Goal: Find specific page/section: Find specific page/section

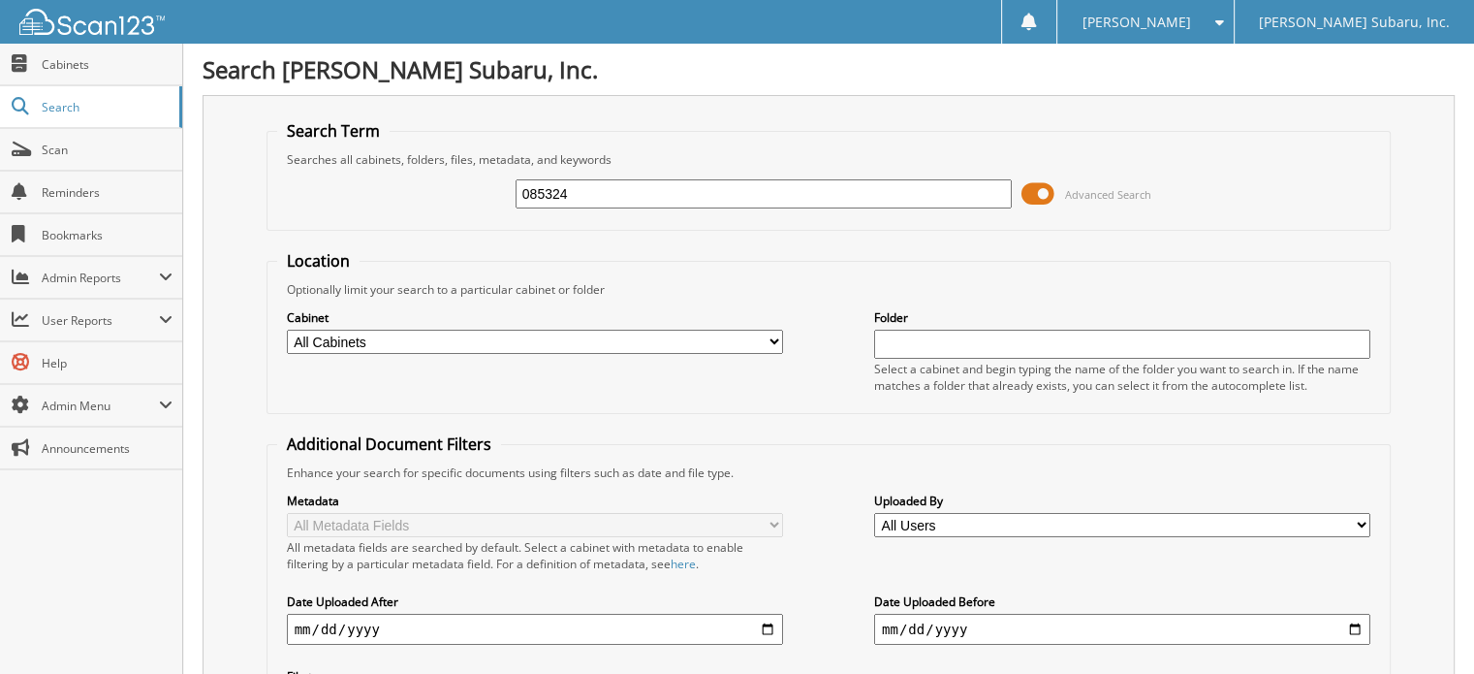
type input "085324"
click at [1043, 193] on span at bounding box center [1037, 193] width 33 height 29
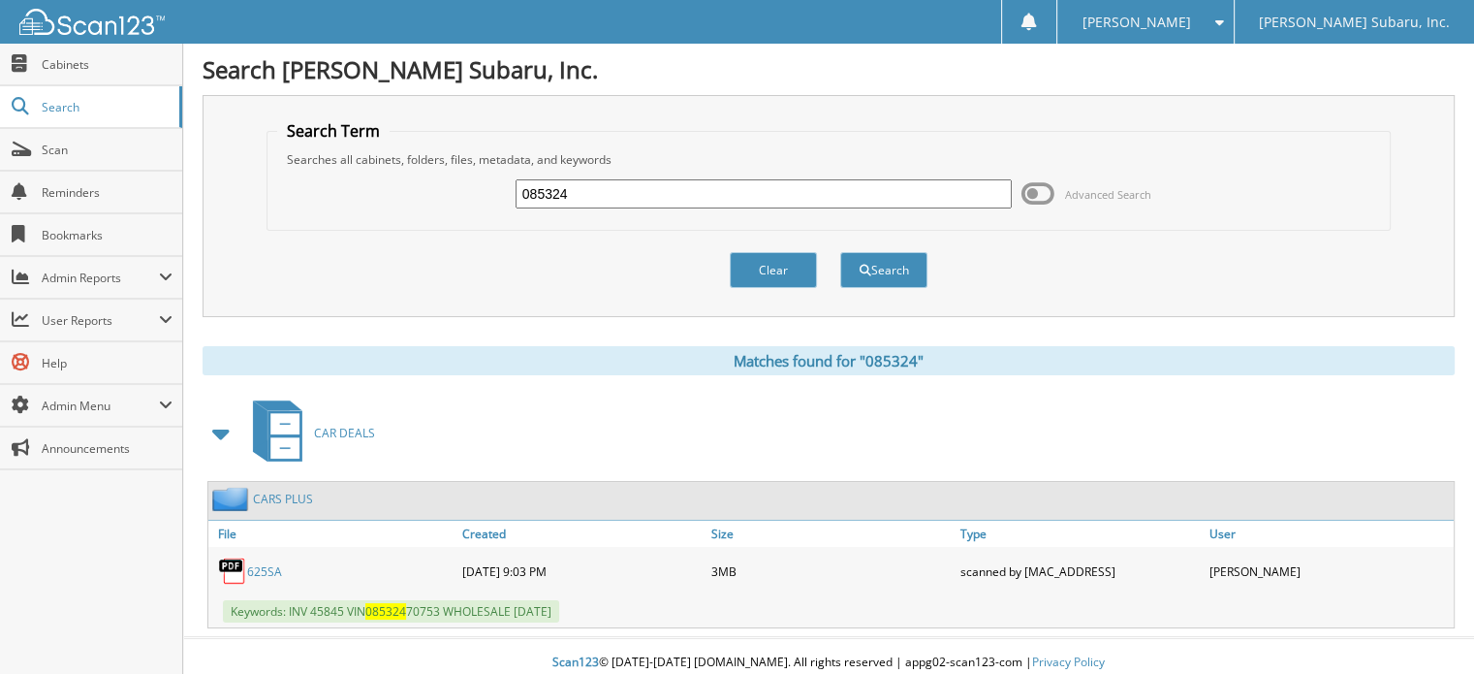
click at [269, 563] on link "625SA" at bounding box center [264, 571] width 35 height 16
click at [292, 499] on link "CARS PLUS" at bounding box center [283, 498] width 60 height 16
